Goal: Task Accomplishment & Management: Manage account settings

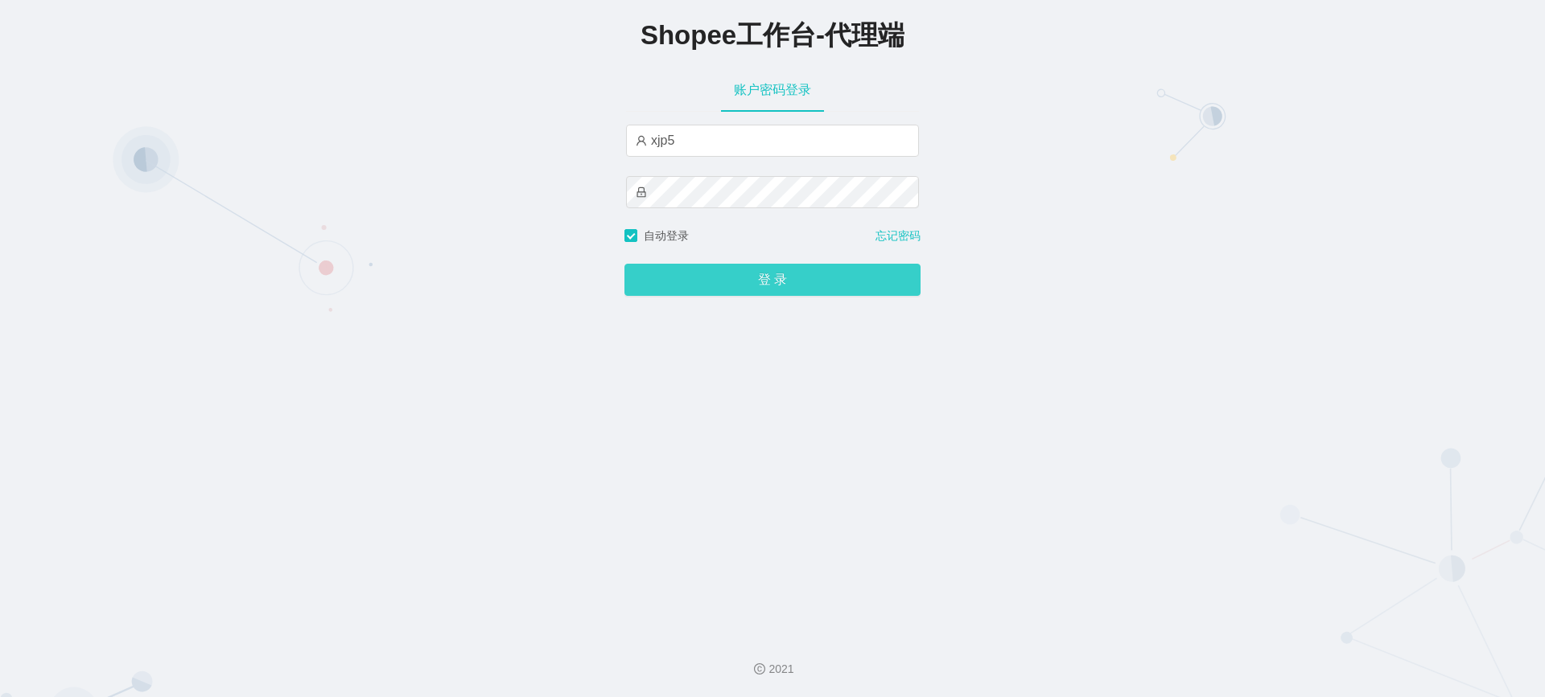
click at [734, 275] on button "登 录" at bounding box center [772, 280] width 296 height 32
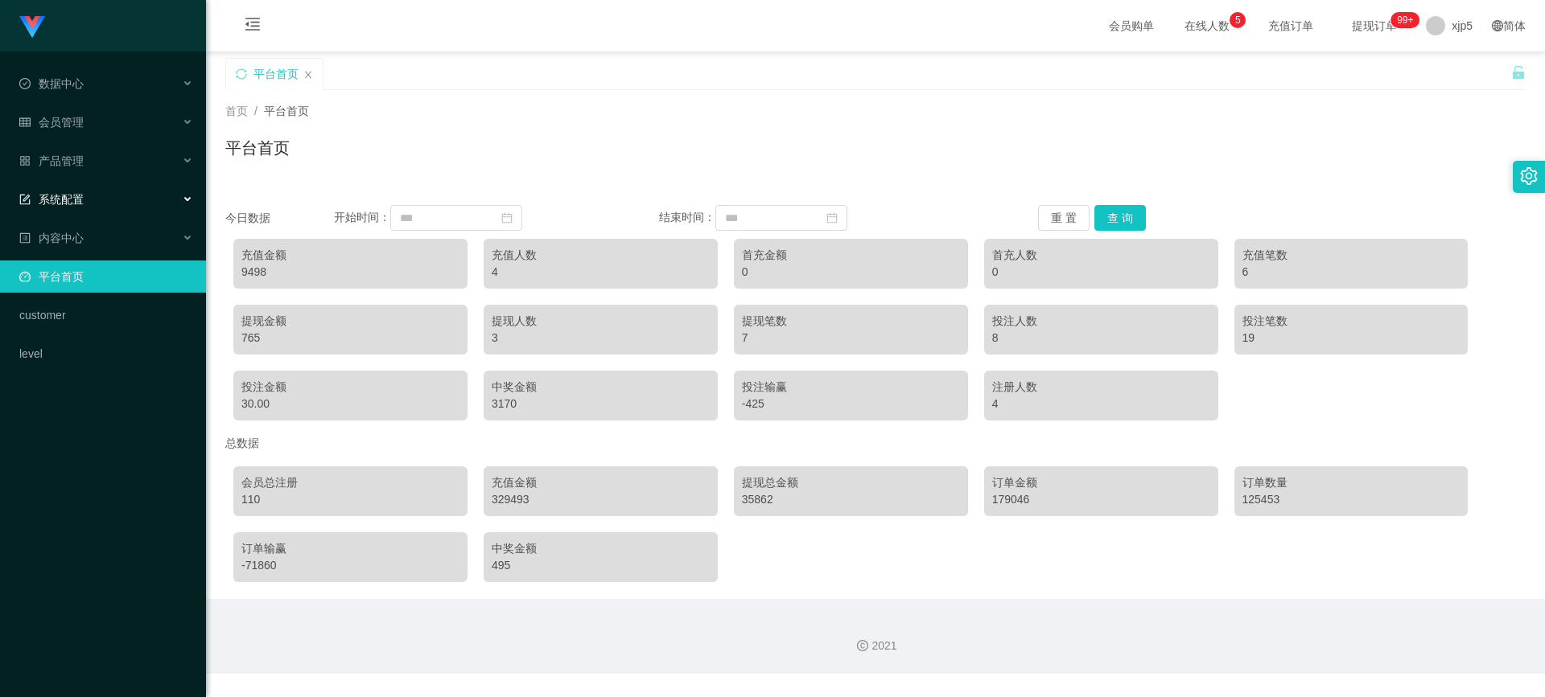
click at [80, 198] on span "系统配置" at bounding box center [51, 199] width 64 height 13
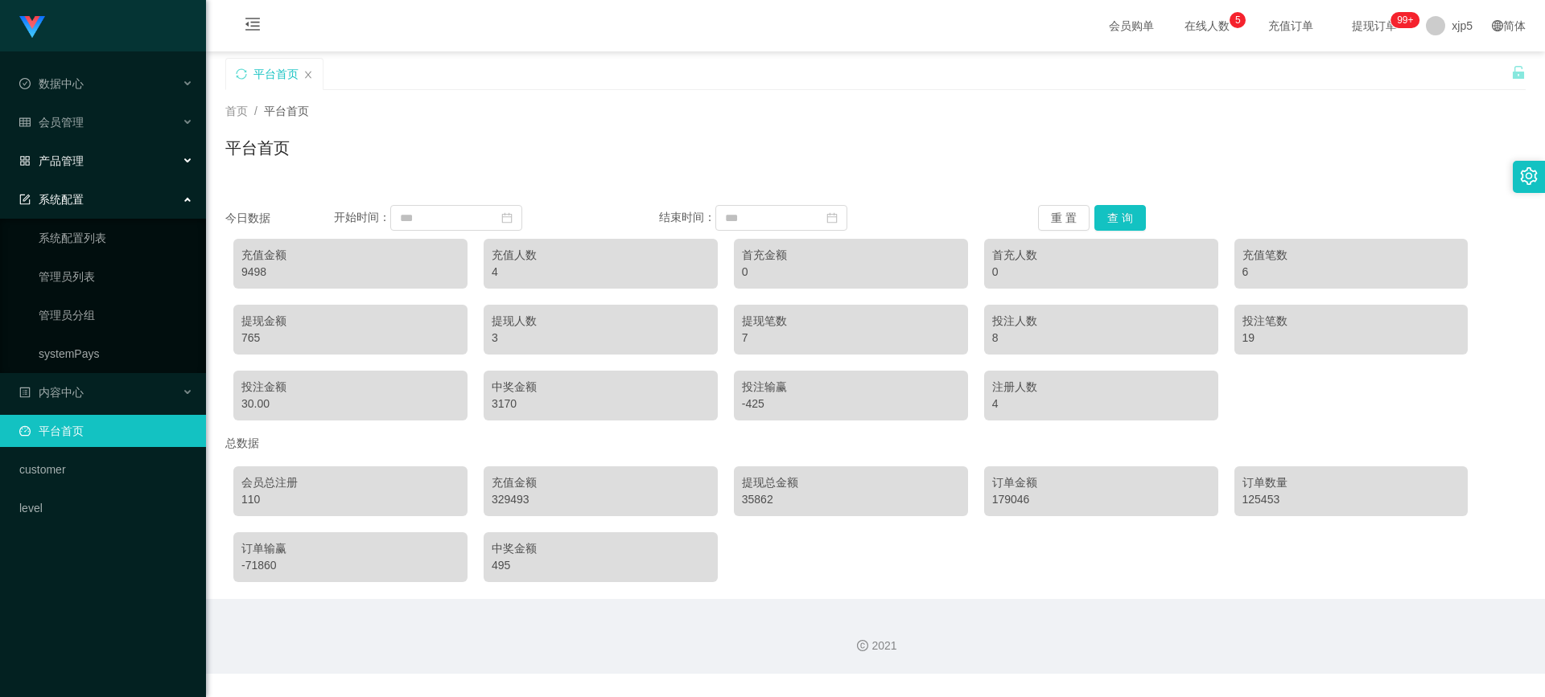
click at [90, 170] on div "产品管理" at bounding box center [103, 161] width 206 height 32
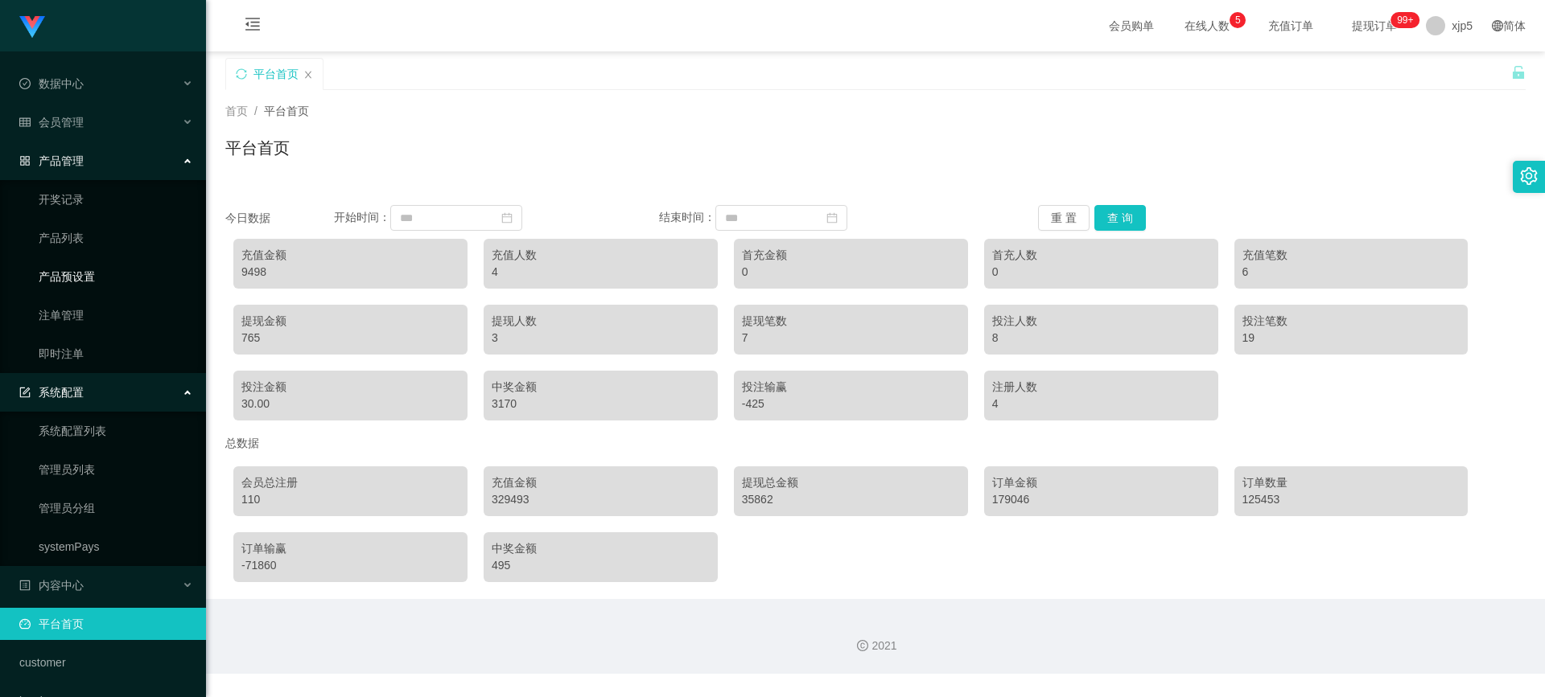
click at [109, 282] on link "产品预设置" at bounding box center [116, 277] width 154 height 32
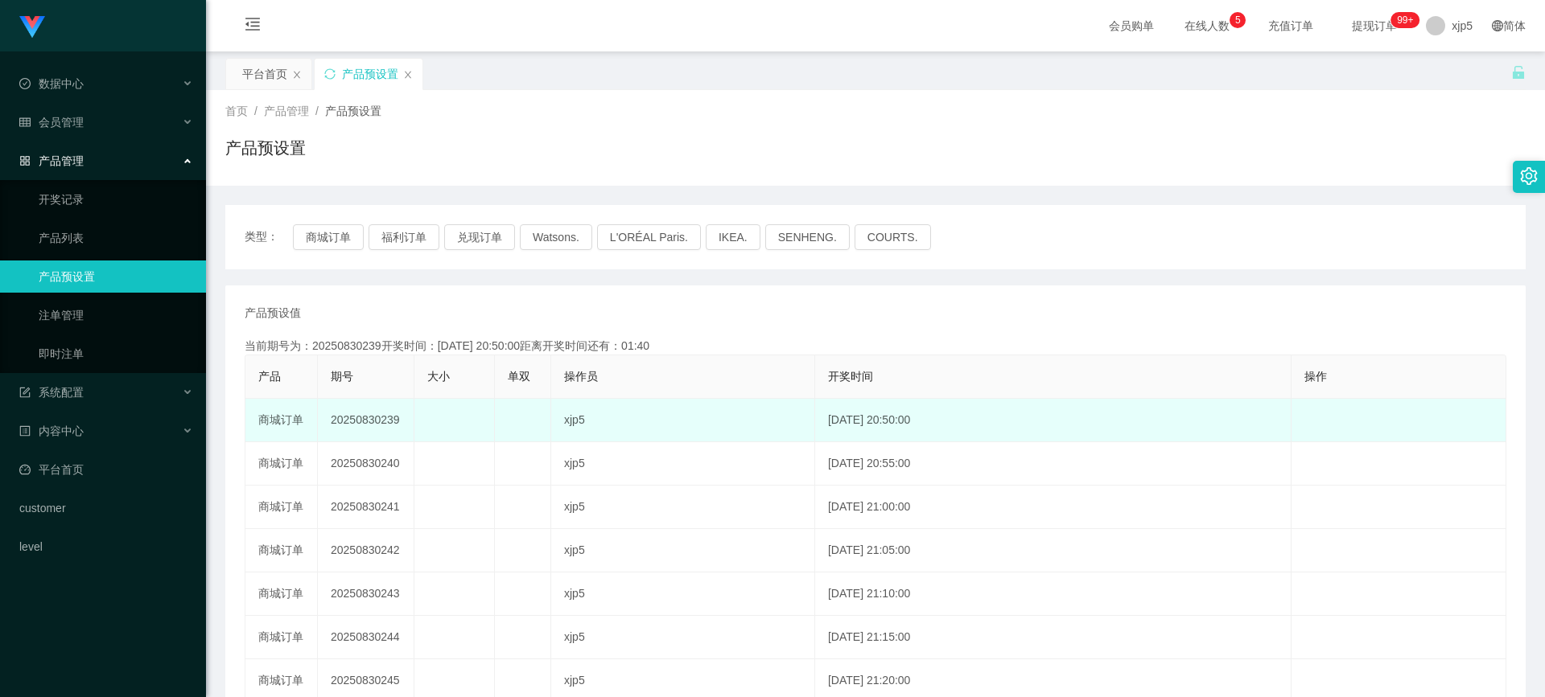
click at [624, 434] on td "xjp5" at bounding box center [683, 420] width 264 height 43
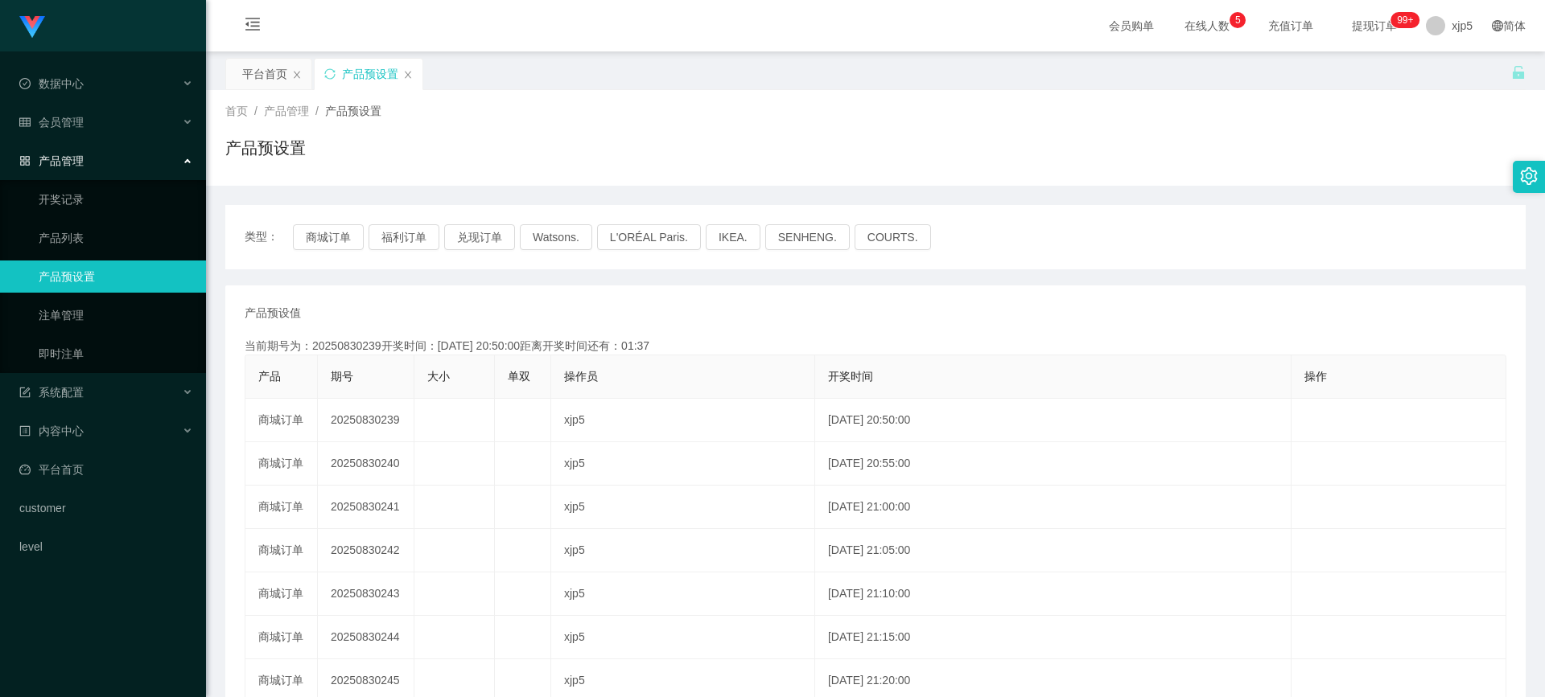
click at [1080, 98] on div "首页 / 产品管理 / 产品预设置 / 产品预设置" at bounding box center [875, 138] width 1339 height 96
click at [327, 226] on button "商城订单" at bounding box center [328, 237] width 71 height 26
click at [331, 237] on button "商城订单" at bounding box center [328, 237] width 71 height 26
click at [386, 235] on button "福利订单" at bounding box center [403, 237] width 71 height 26
click at [483, 239] on button "兑现订单" at bounding box center [479, 237] width 71 height 26
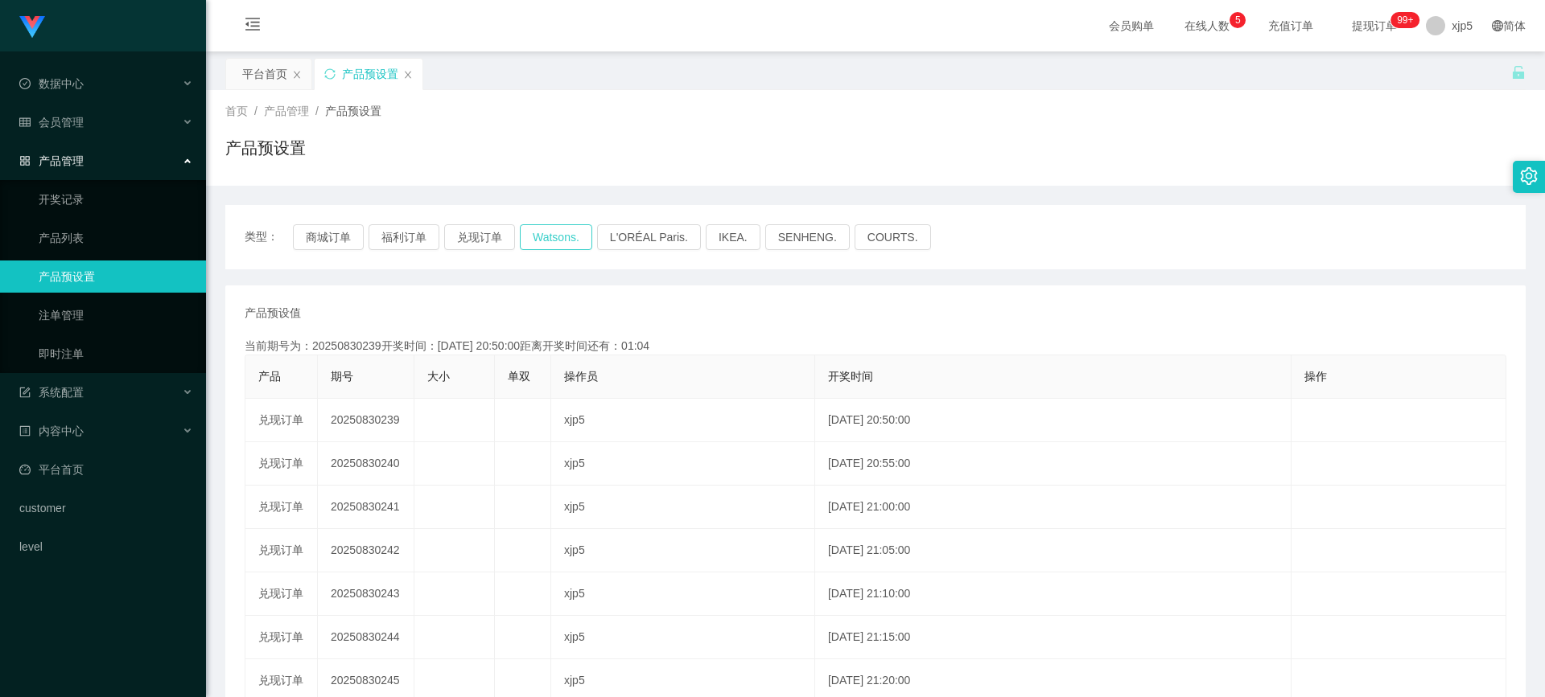
click at [552, 243] on button "Watsons." at bounding box center [556, 237] width 72 height 26
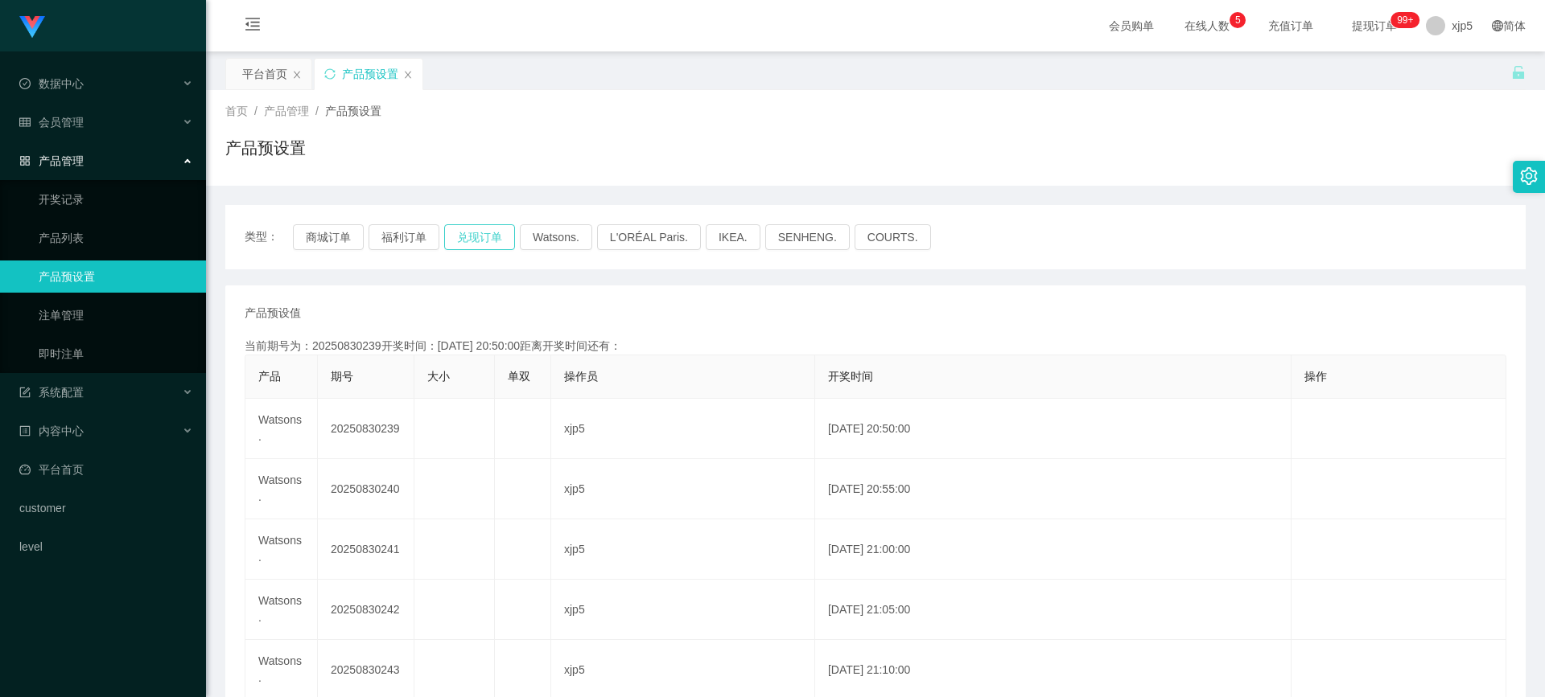
click at [492, 237] on button "兑现订单" at bounding box center [479, 237] width 71 height 26
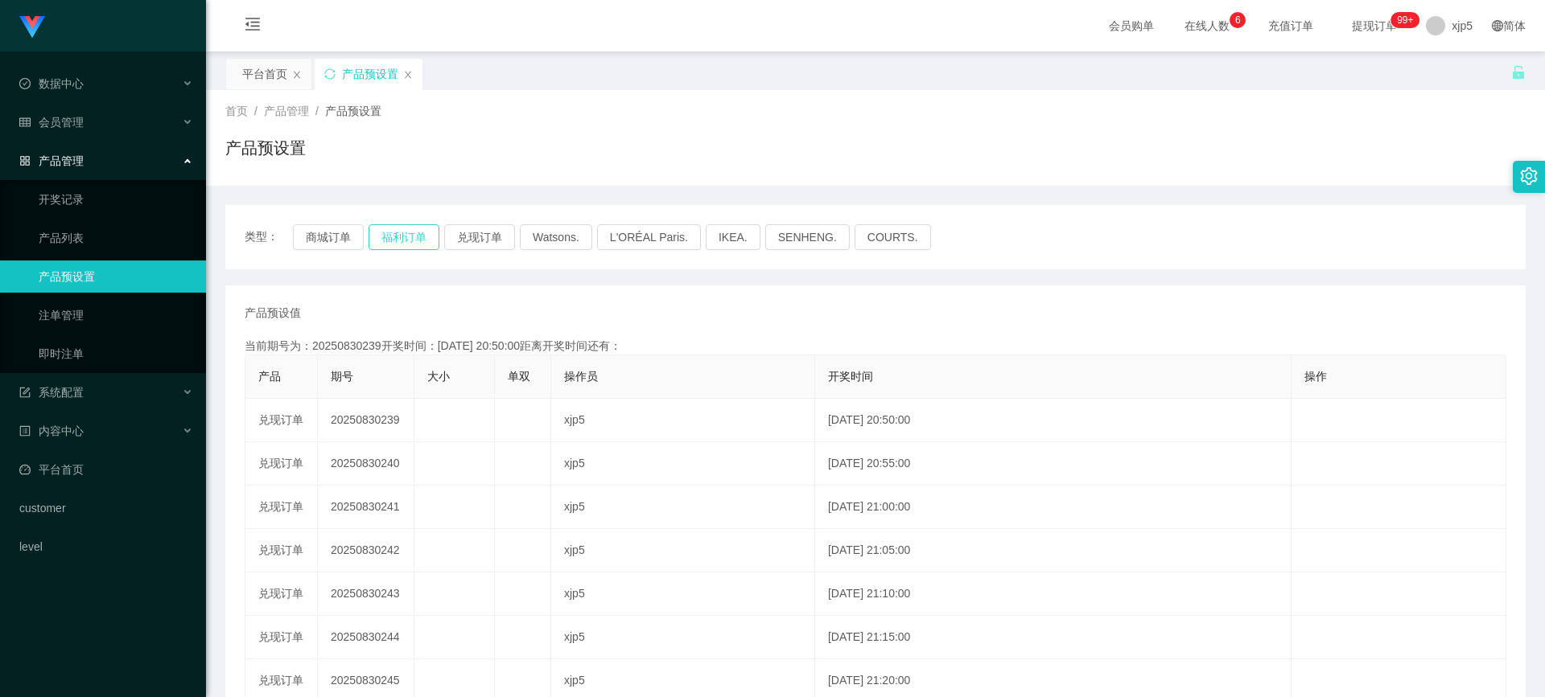
click at [426, 237] on button "福利订单" at bounding box center [403, 237] width 71 height 26
click at [354, 236] on button "商城订单" at bounding box center [328, 237] width 71 height 26
click at [294, 241] on button "商城订单" at bounding box center [328, 237] width 71 height 26
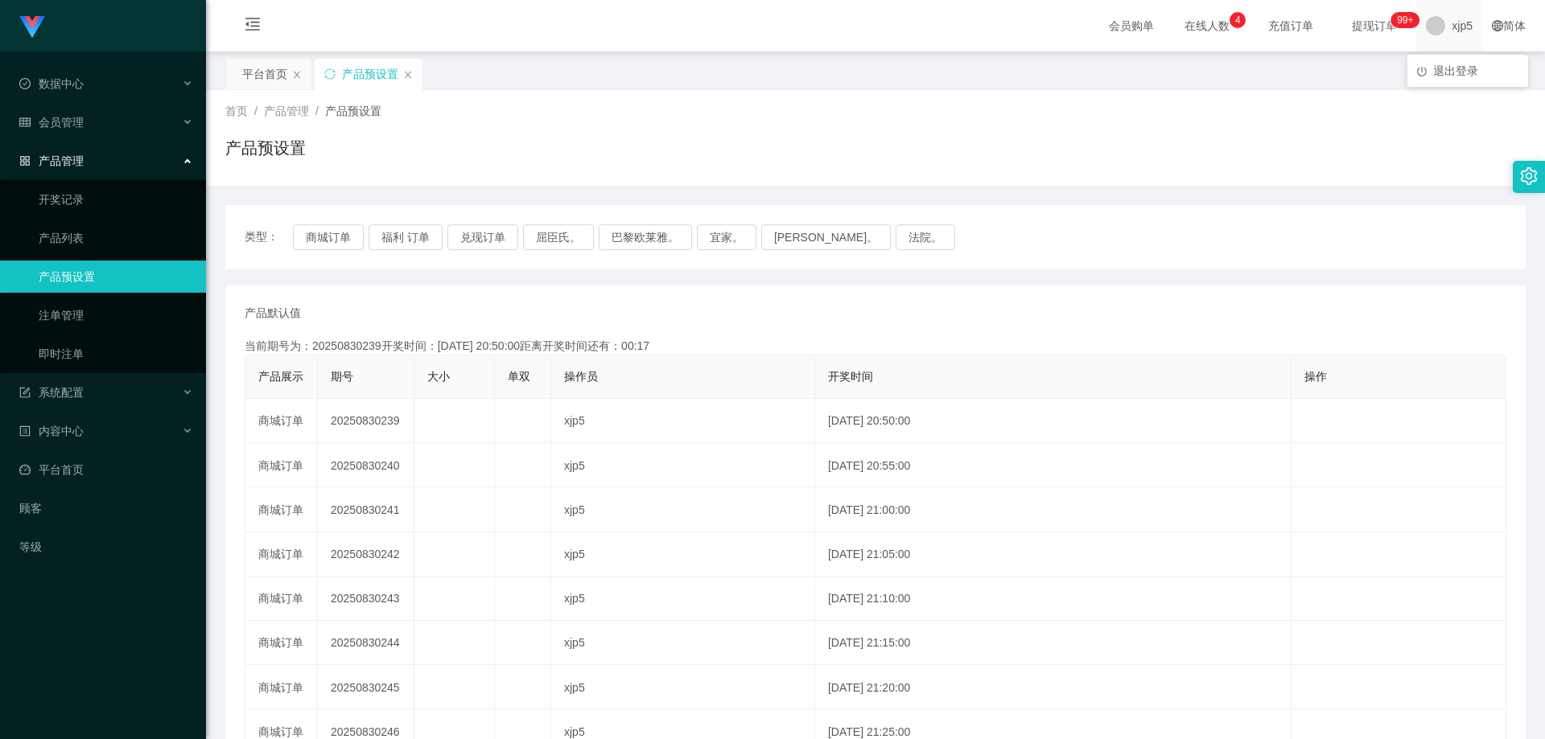
click at [1437, 23] on div "xjp5" at bounding box center [1449, 25] width 66 height 51
click at [1446, 76] on font "退出登录" at bounding box center [1455, 70] width 45 height 13
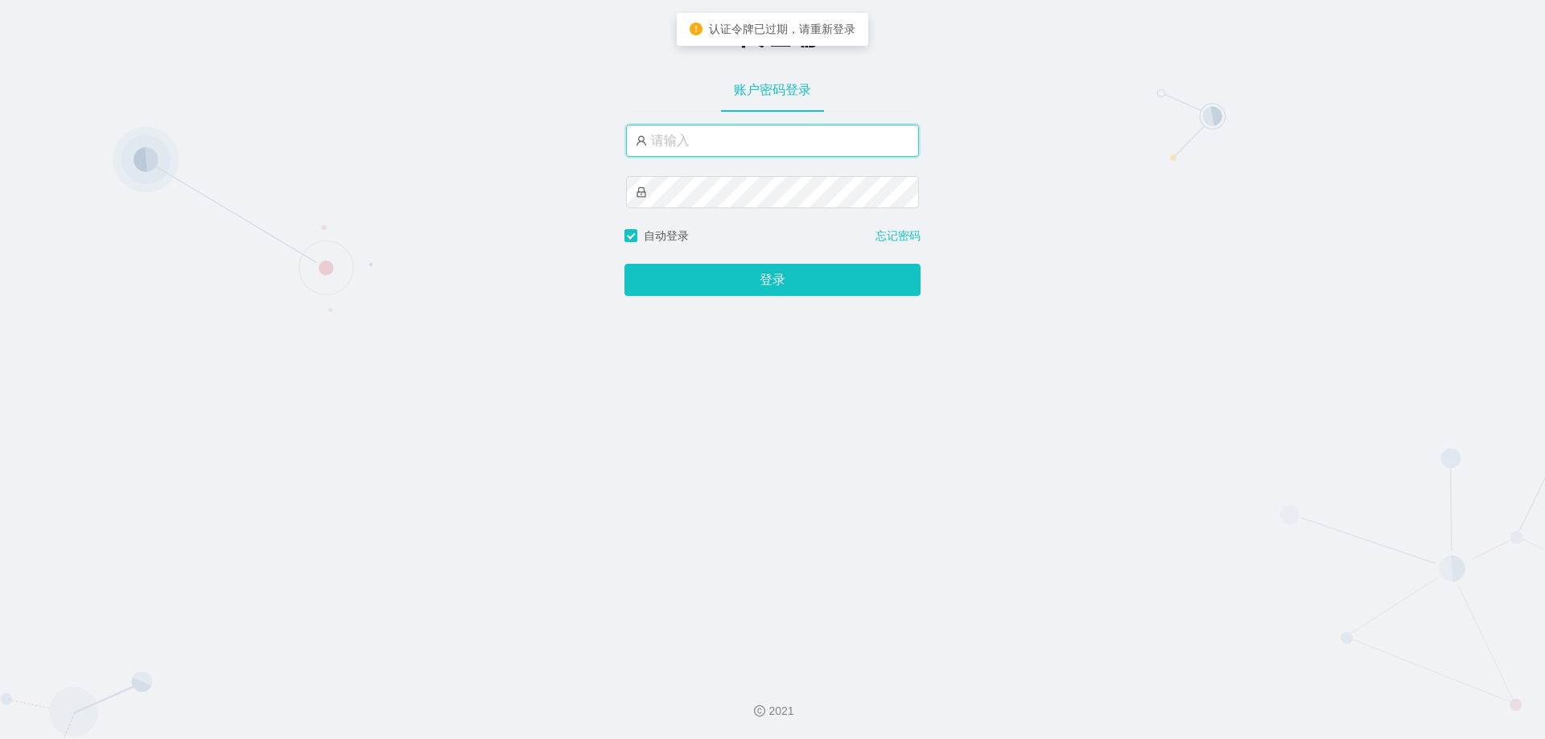
click at [747, 154] on input "text" at bounding box center [772, 141] width 293 height 32
type input "xjp5"
click at [624, 264] on button "登录" at bounding box center [772, 280] width 296 height 32
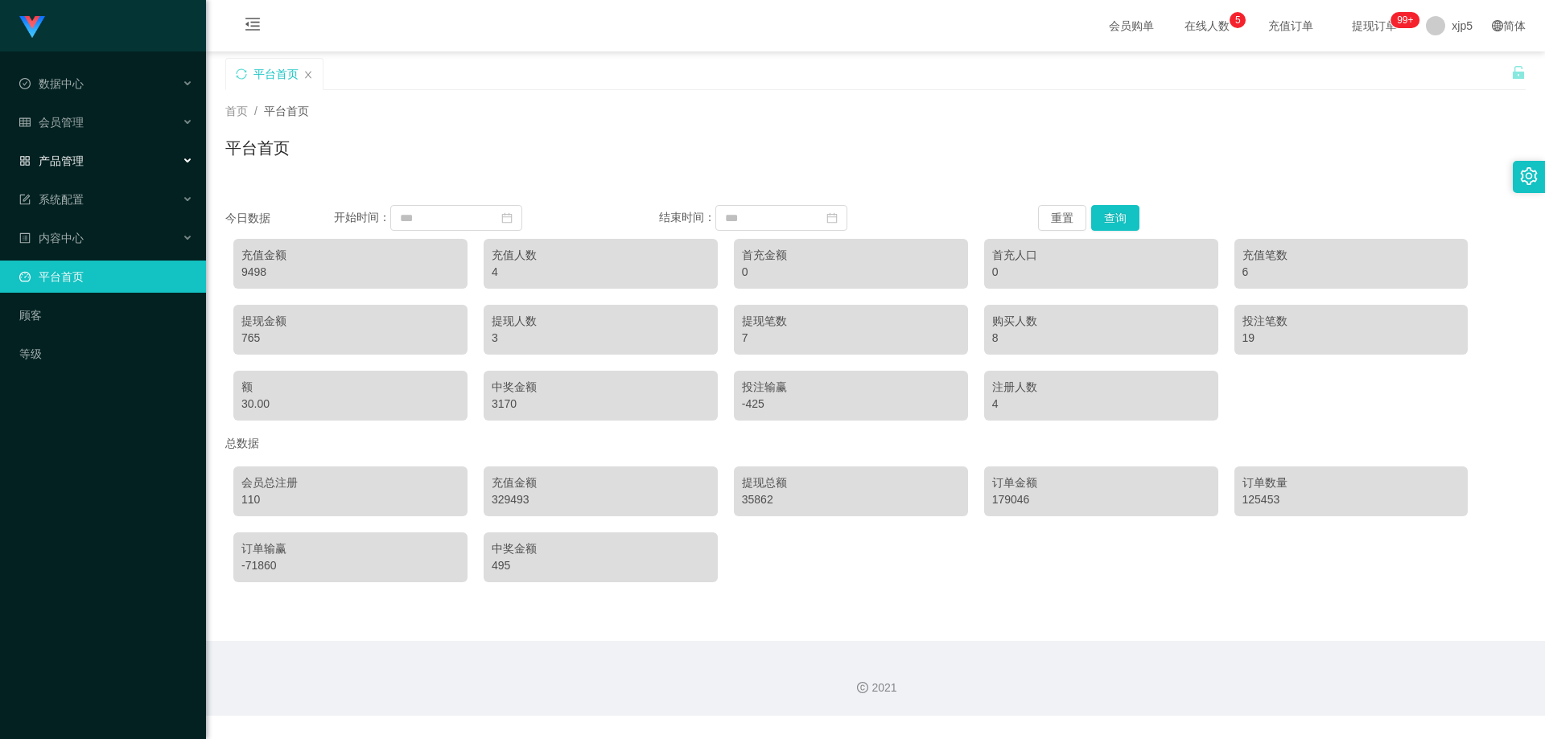
click at [79, 171] on div "产品管理" at bounding box center [103, 161] width 206 height 32
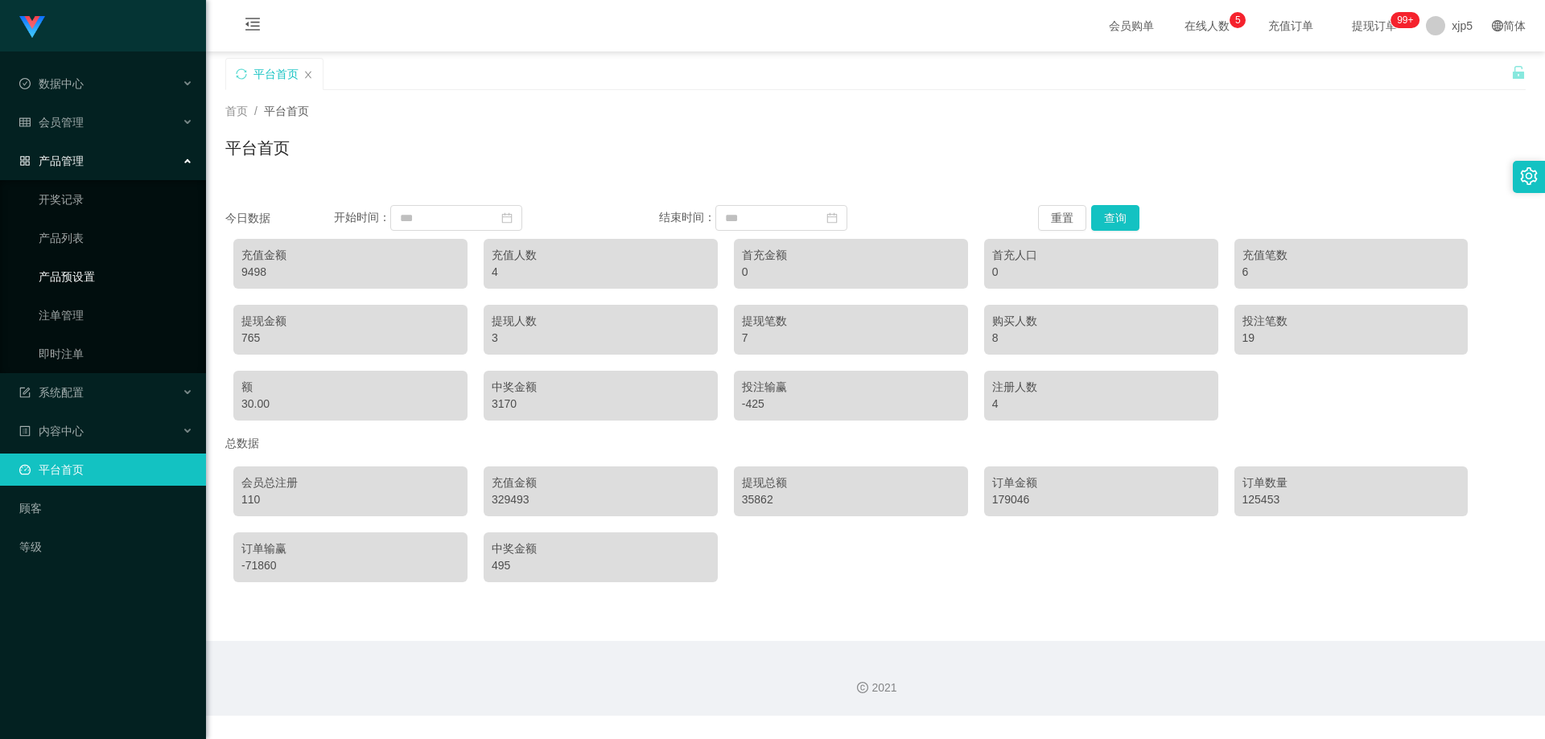
click at [94, 276] on link "产品预设置" at bounding box center [116, 277] width 154 height 32
